Goal: Transaction & Acquisition: Obtain resource

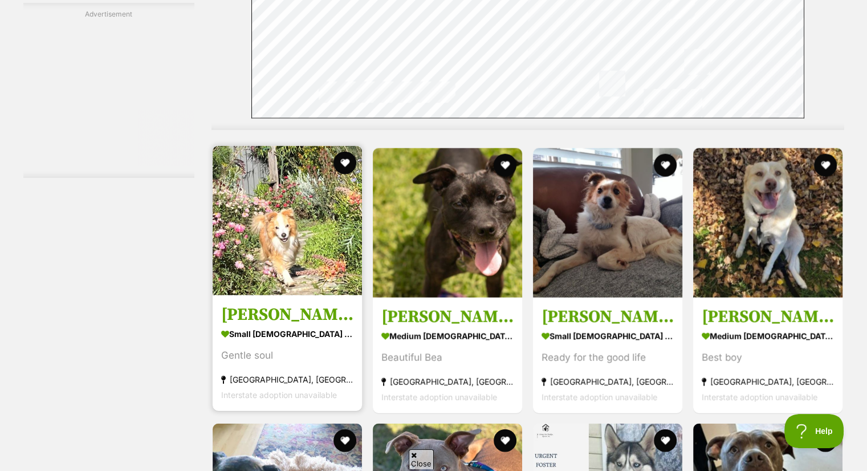
scroll to position [2601, 0]
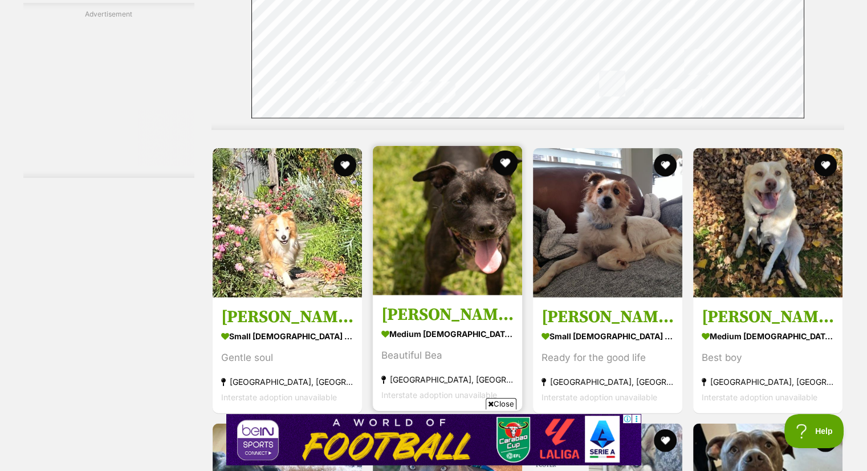
click at [504, 151] on button "favourite" at bounding box center [505, 163] width 25 height 25
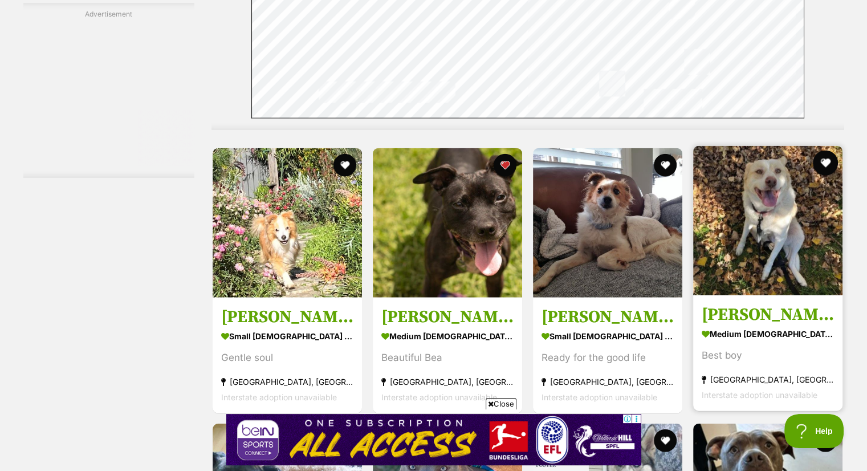
click at [827, 151] on button "favourite" at bounding box center [826, 163] width 25 height 25
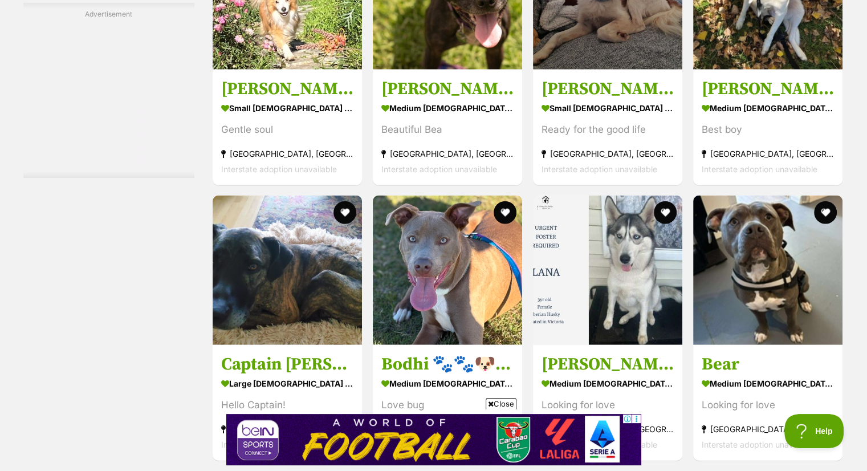
scroll to position [2851, 0]
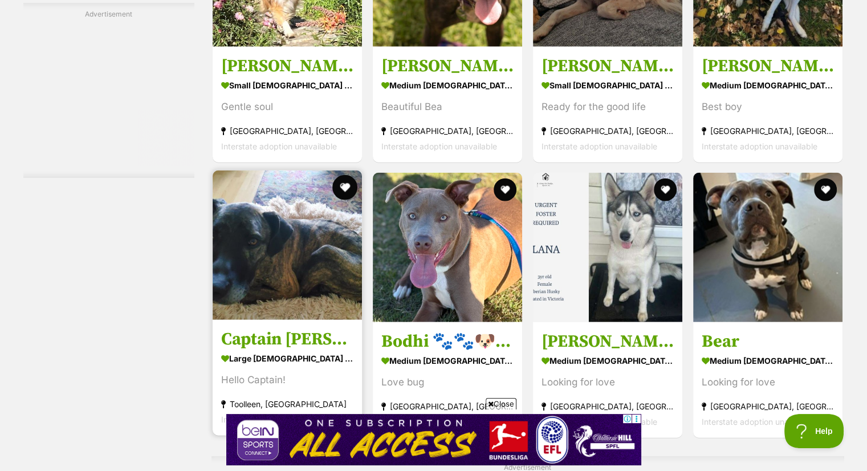
click at [346, 175] on button "favourite" at bounding box center [344, 187] width 25 height 25
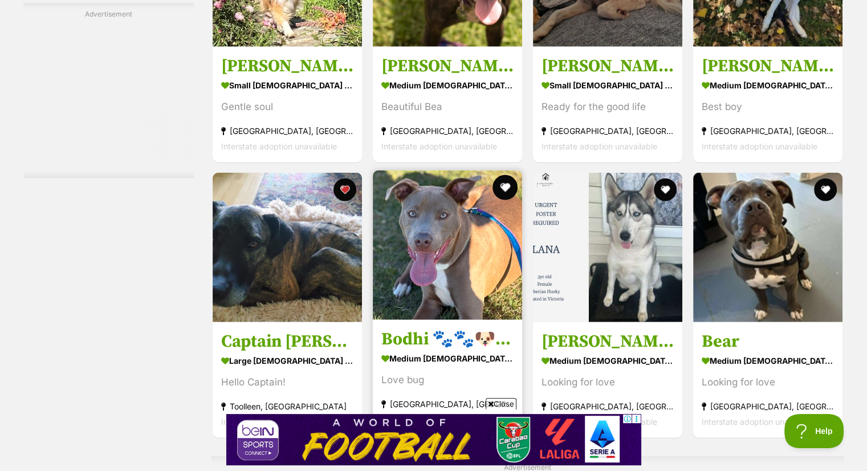
click at [505, 175] on button "favourite" at bounding box center [505, 187] width 25 height 25
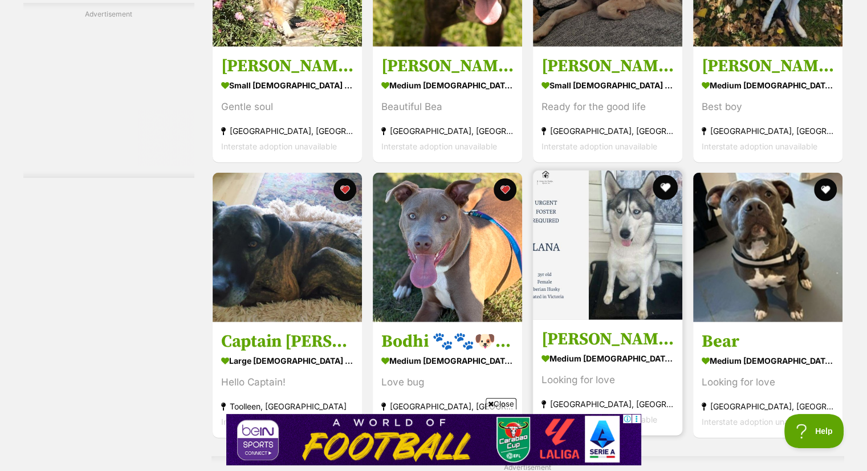
click at [668, 175] on button "favourite" at bounding box center [665, 187] width 25 height 25
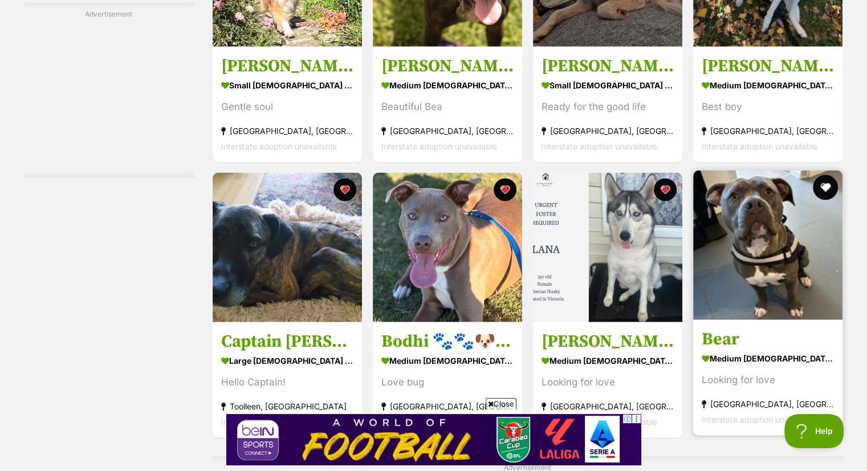
click at [830, 175] on button "favourite" at bounding box center [826, 187] width 25 height 25
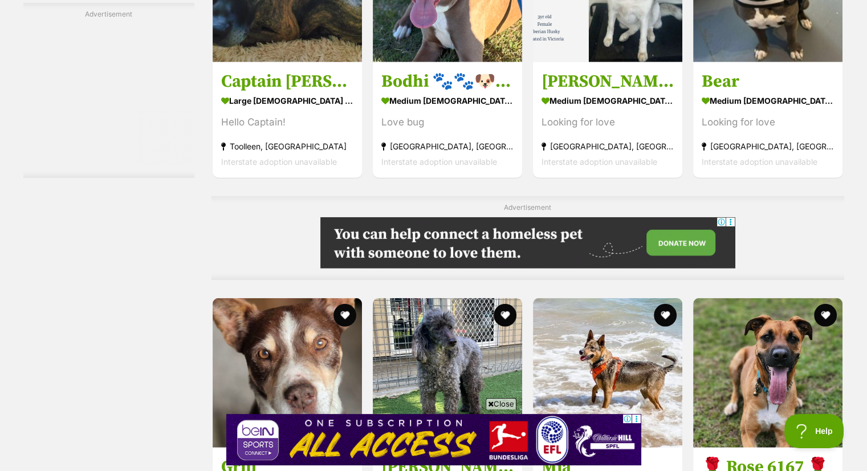
scroll to position [3239, 0]
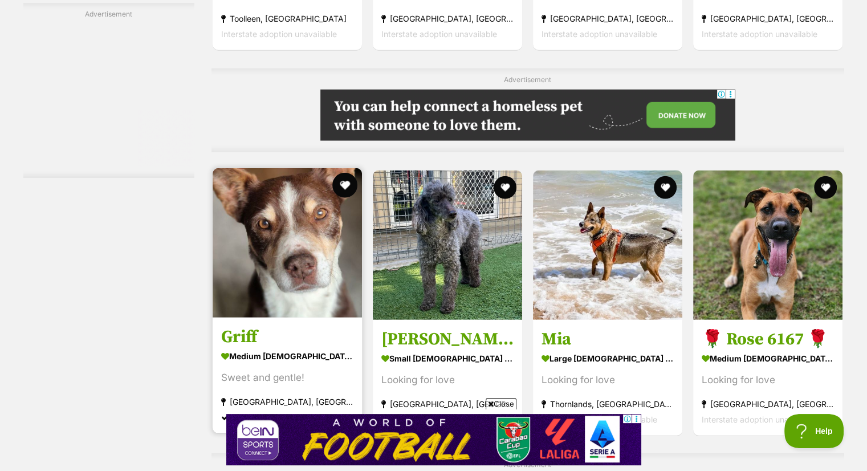
click at [349, 173] on button "favourite" at bounding box center [344, 185] width 25 height 25
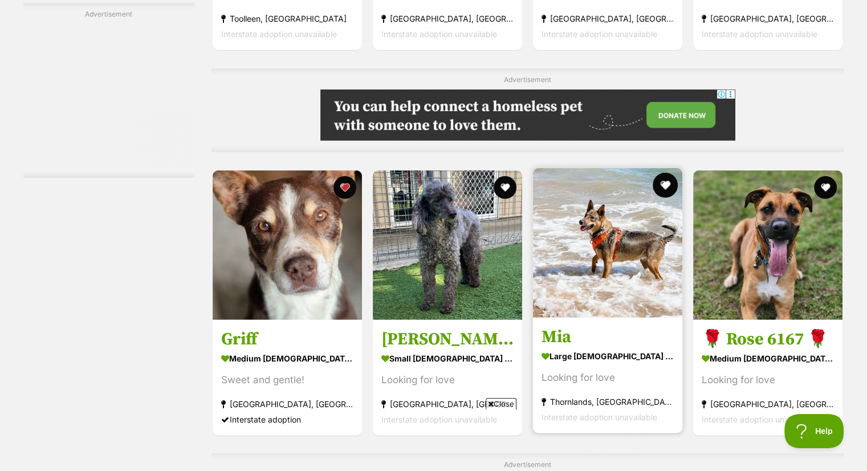
scroll to position [0, 0]
click at [666, 173] on button "favourite" at bounding box center [665, 185] width 25 height 25
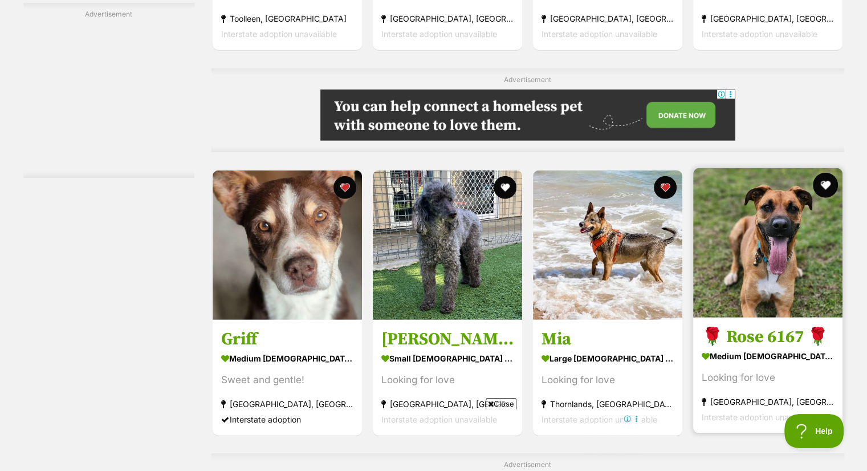
click at [822, 173] on button "favourite" at bounding box center [826, 185] width 25 height 25
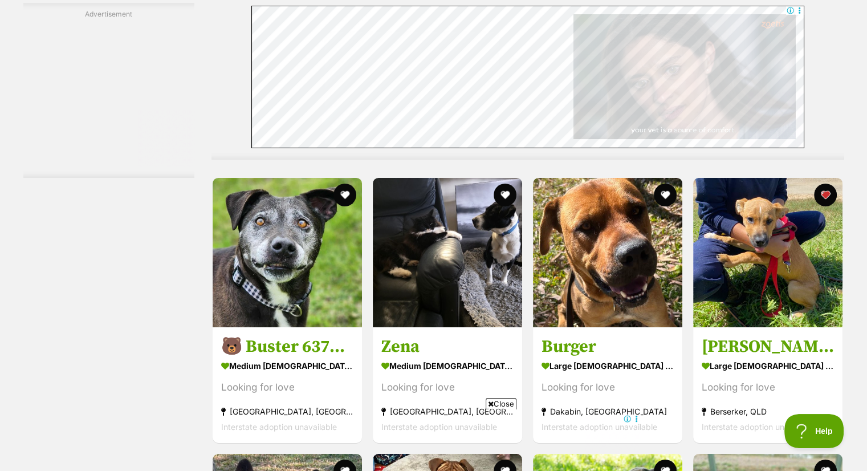
scroll to position [3741, 0]
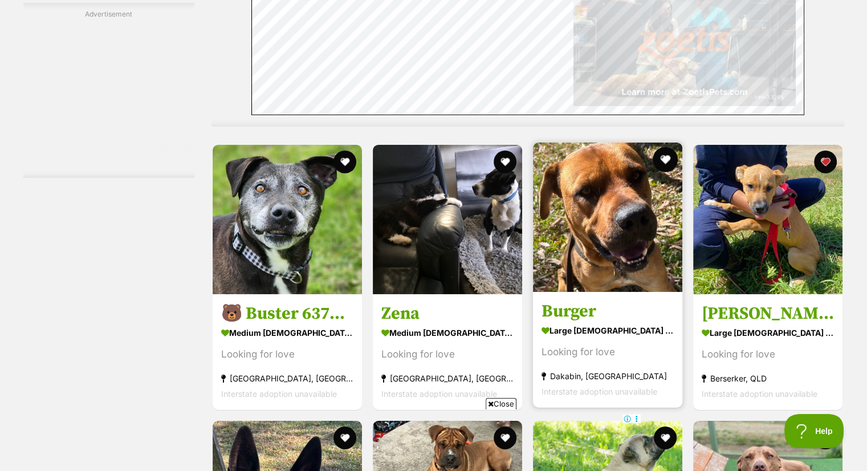
click at [667, 147] on button "favourite" at bounding box center [665, 159] width 25 height 25
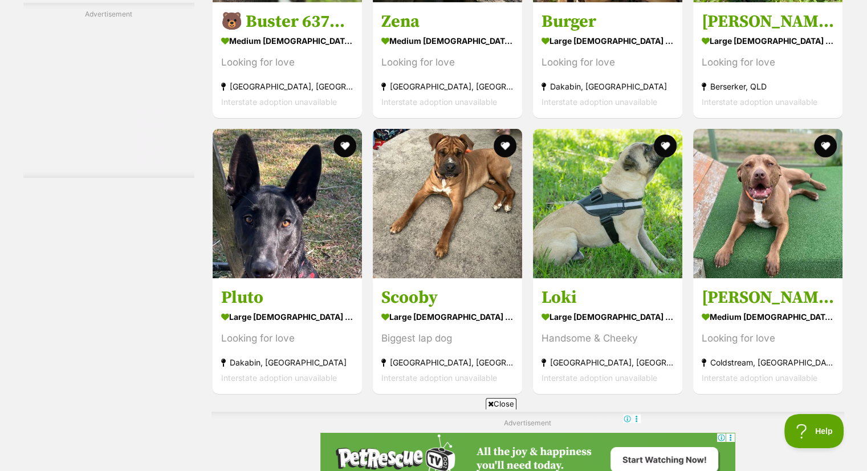
scroll to position [4038, 0]
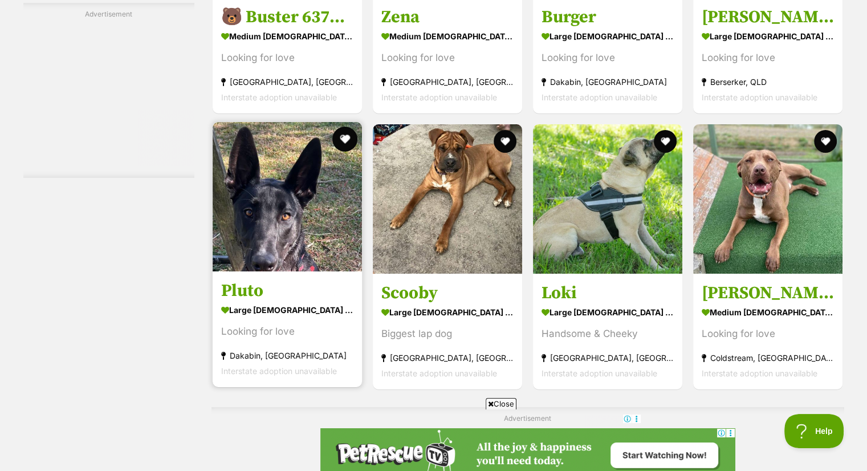
click at [347, 127] on button "favourite" at bounding box center [344, 139] width 25 height 25
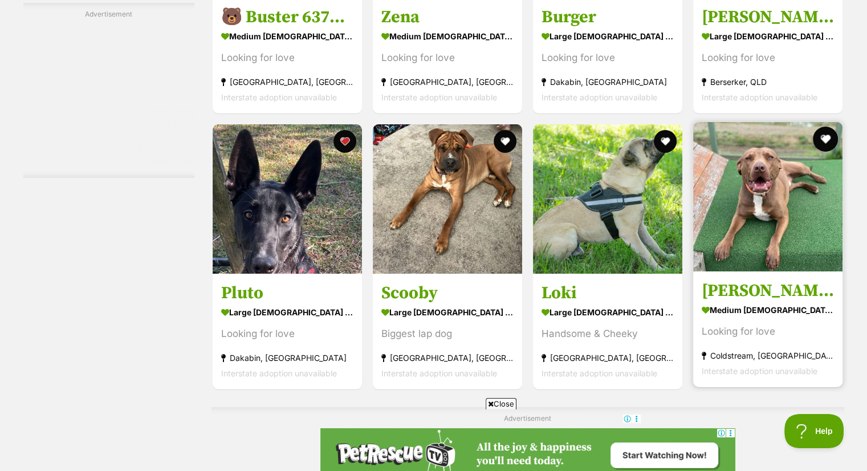
click at [831, 127] on button "favourite" at bounding box center [826, 139] width 25 height 25
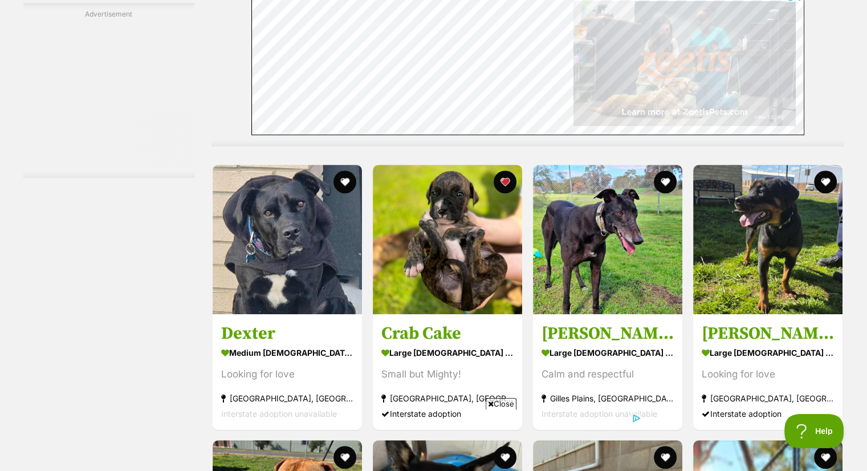
scroll to position [0, 0]
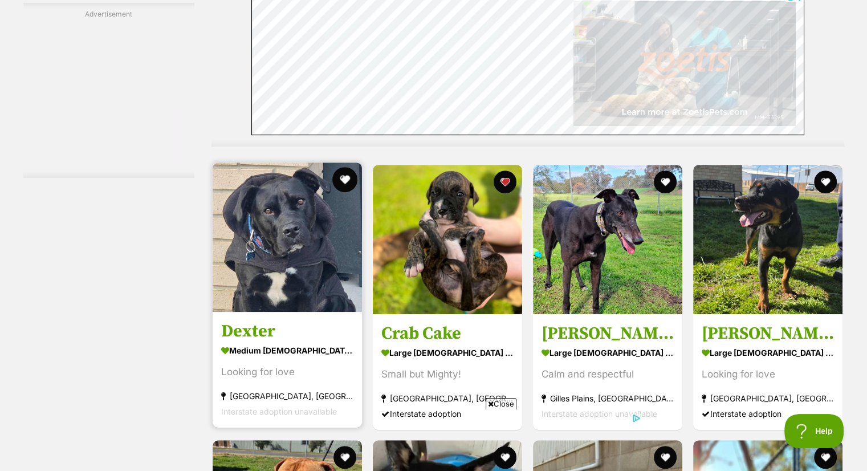
click at [342, 167] on button "favourite" at bounding box center [344, 179] width 25 height 25
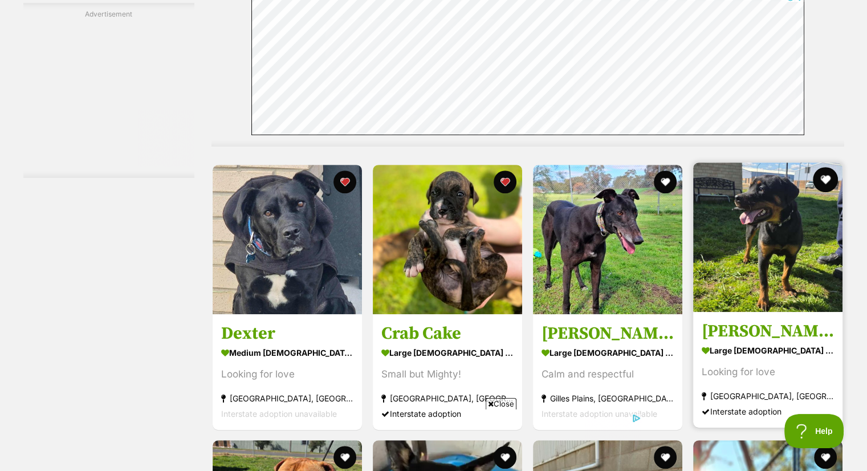
click at [826, 167] on button "favourite" at bounding box center [826, 179] width 25 height 25
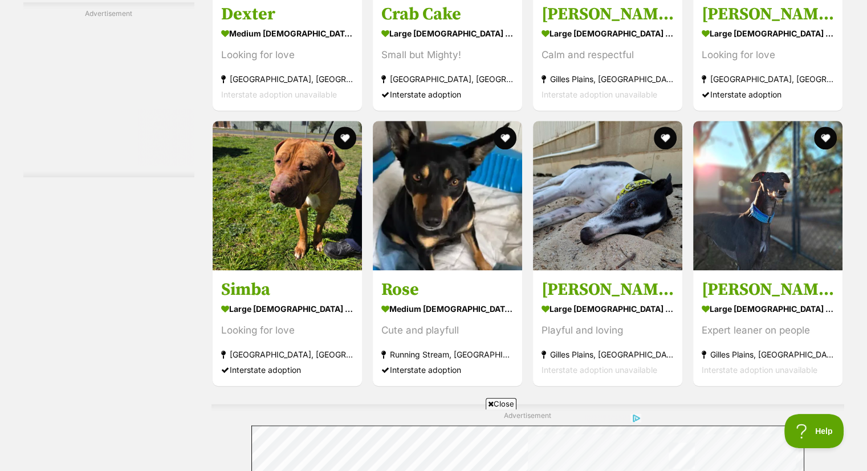
scroll to position [5201, 0]
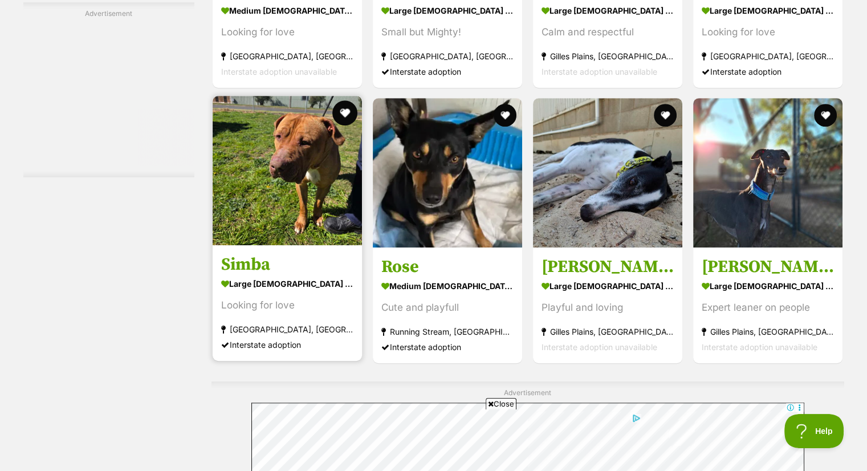
click at [340, 100] on button "favourite" at bounding box center [344, 112] width 25 height 25
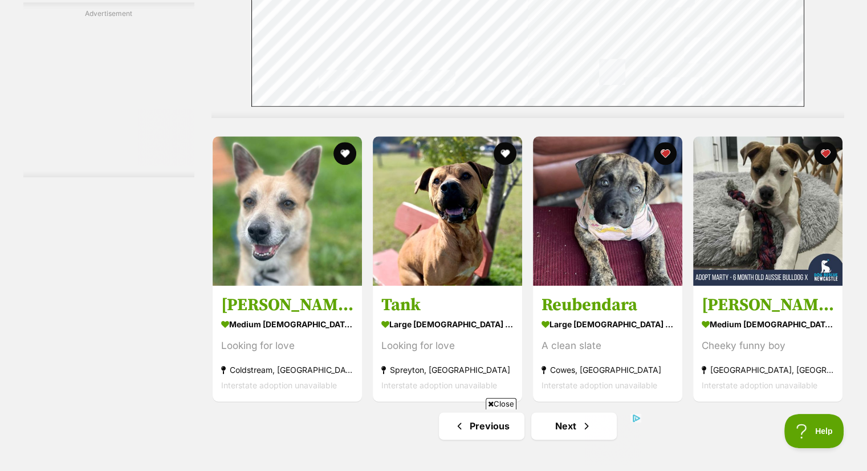
scroll to position [5680, 0]
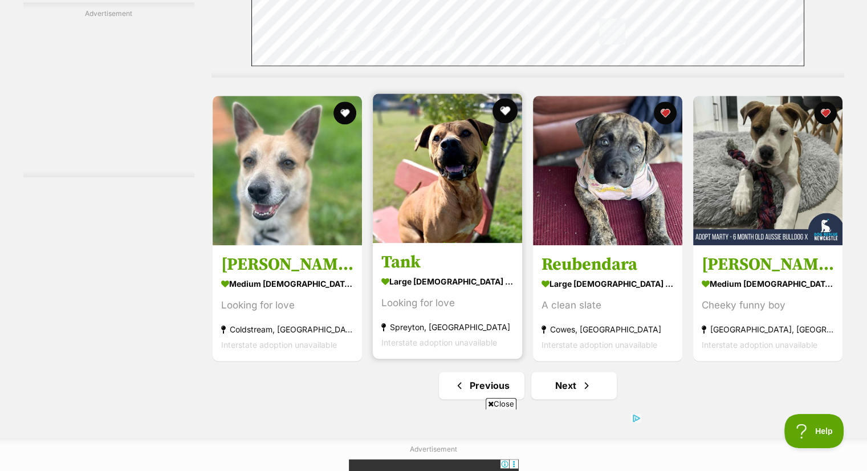
click at [506, 98] on button "favourite" at bounding box center [505, 110] width 25 height 25
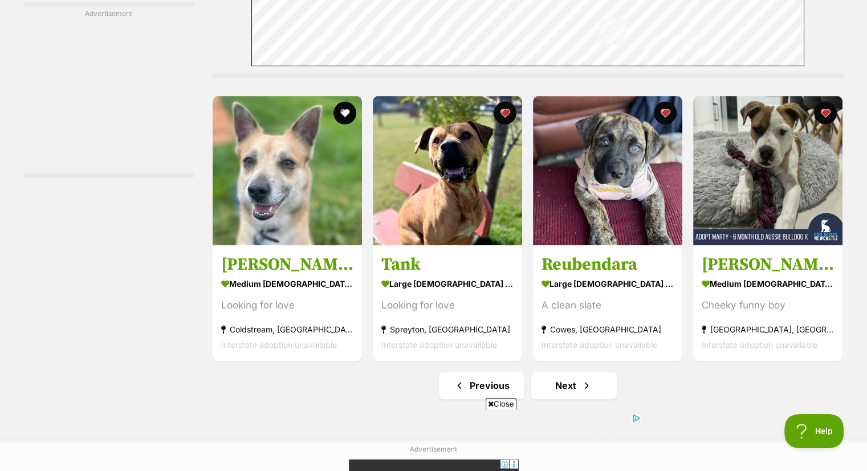
scroll to position [5703, 0]
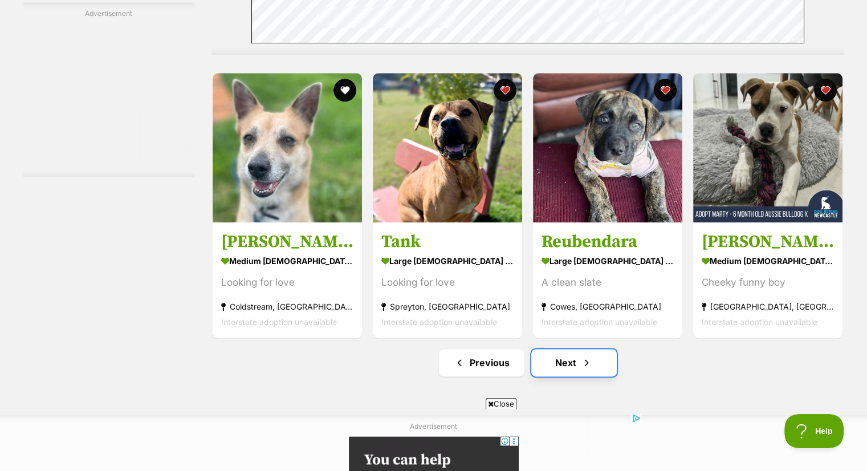
click at [571, 349] on link "Next" at bounding box center [575, 362] width 86 height 27
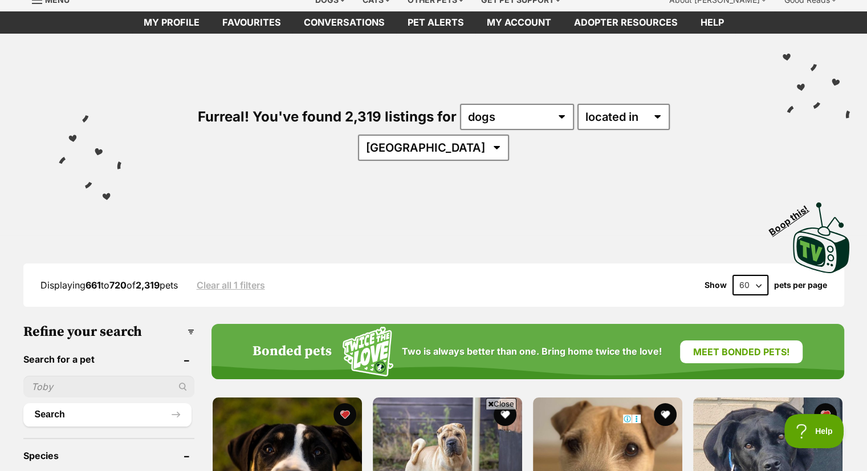
scroll to position [46, 0]
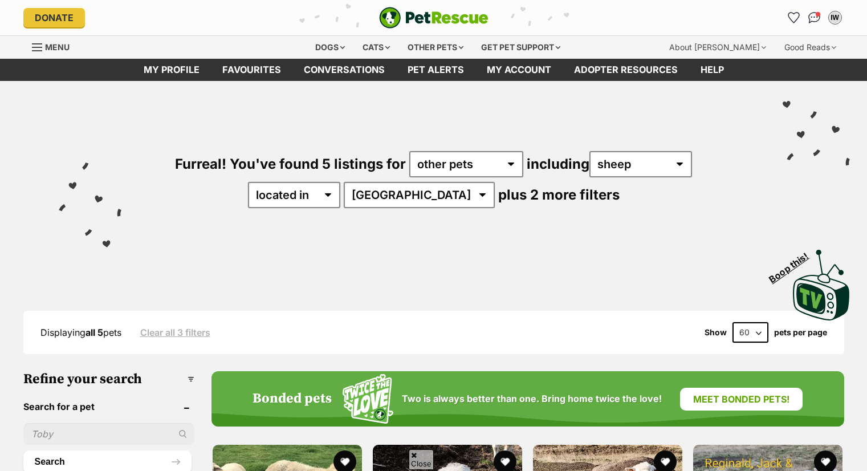
scroll to position [479, 0]
